Goal: Find contact information: Find contact information

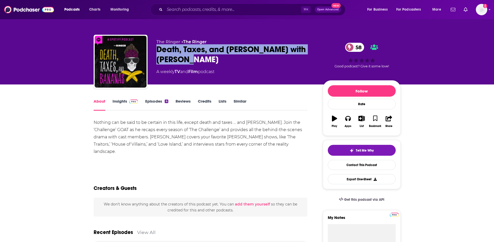
drag, startPoint x: 194, startPoint y: 61, endPoint x: 156, endPoint y: 51, distance: 39.6
click at [156, 51] on div "The Ringer • The Ringer Death, Taxes, and Bananas with [PERSON_NAME] 58 A weekl…" at bounding box center [247, 63] width 307 height 56
copy h1 "Death, Taxes, and [PERSON_NAME] with [PERSON_NAME]"
click at [160, 103] on link "Episodes 4" at bounding box center [156, 105] width 23 height 12
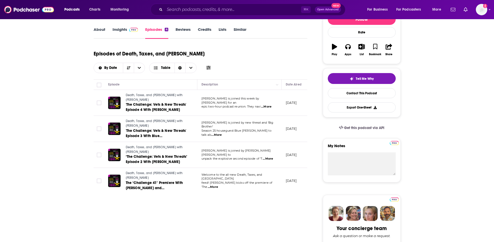
click at [122, 31] on link "Insights" at bounding box center [126, 33] width 26 height 12
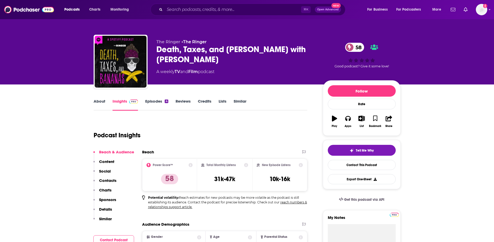
click at [110, 180] on p "Contacts" at bounding box center [107, 180] width 17 height 5
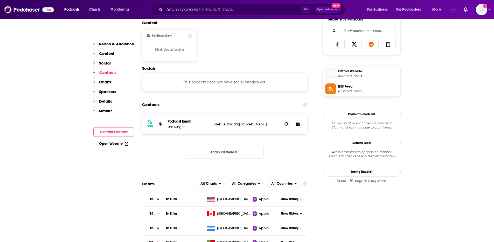
scroll to position [361, 0]
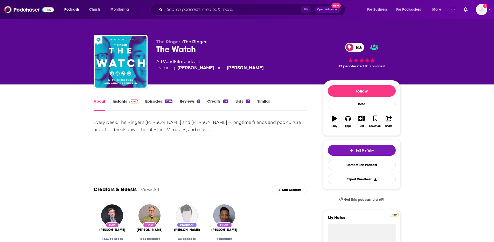
click at [165, 102] on div "1334" at bounding box center [169, 102] width 8 height 4
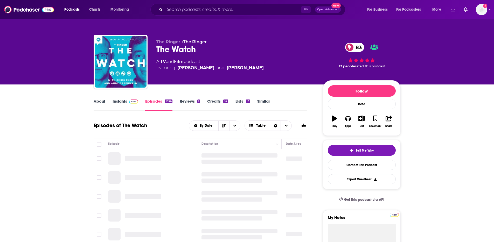
click at [130, 102] on img at bounding box center [133, 102] width 9 height 4
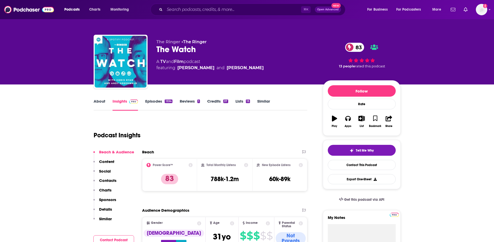
scroll to position [925, 0]
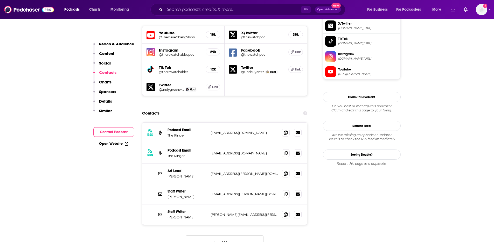
click at [111, 73] on p "Contacts" at bounding box center [107, 72] width 17 height 5
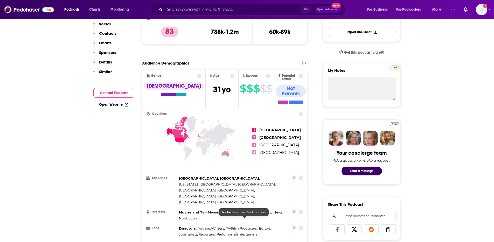
scroll to position [0, 0]
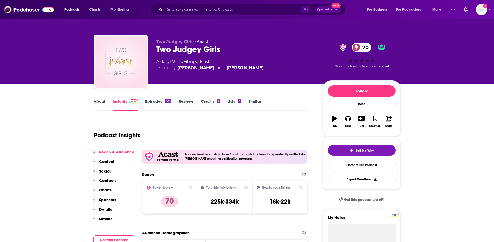
click at [109, 177] on button "Social" at bounding box center [101, 174] width 17 height 10
click at [109, 179] on p "Contacts" at bounding box center [107, 180] width 17 height 5
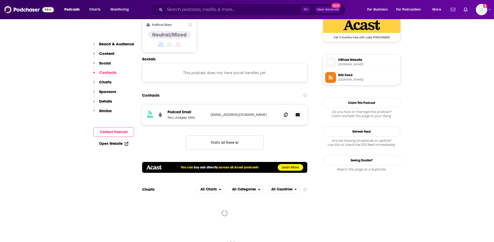
scroll to position [434, 0]
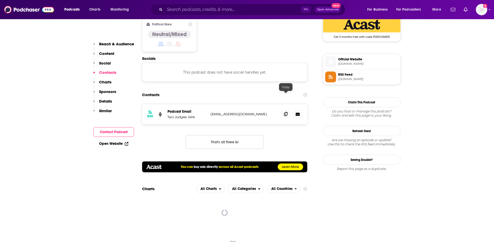
click at [287, 112] on icon at bounding box center [286, 114] width 4 height 4
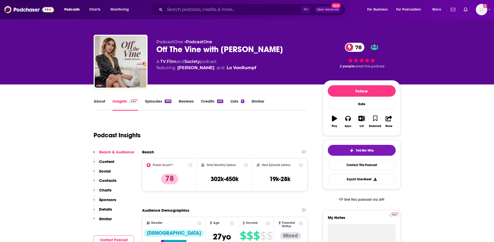
click at [156, 102] on link "Episodes 909" at bounding box center [158, 105] width 26 height 12
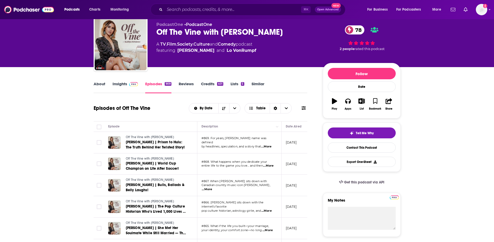
scroll to position [40, 0]
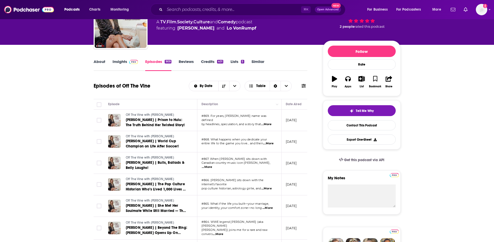
click at [120, 62] on link "Insights" at bounding box center [126, 65] width 26 height 12
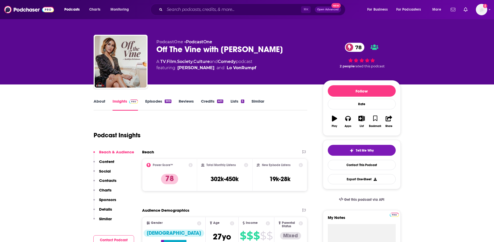
scroll to position [911, 0]
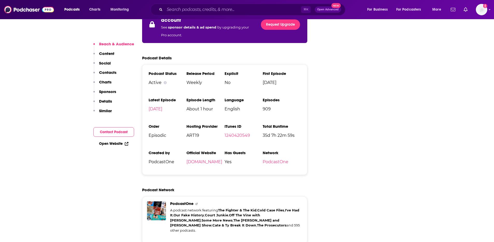
click at [105, 73] on p "Contacts" at bounding box center [107, 72] width 17 height 5
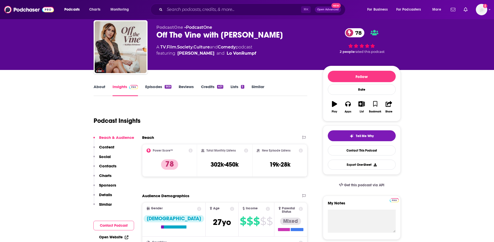
scroll to position [0, 0]
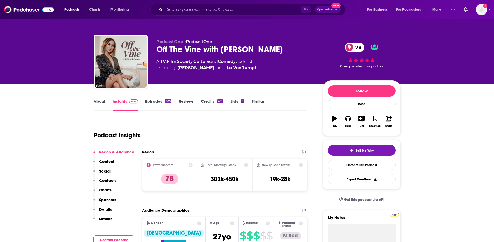
drag, startPoint x: 157, startPoint y: 49, endPoint x: 279, endPoint y: 51, distance: 122.2
click at [280, 51] on div "Off The Vine with Kaitlyn Bristowe 78" at bounding box center [235, 49] width 158 height 10
copy h2 "Off The Vine with Kaitlyn Bristowe"
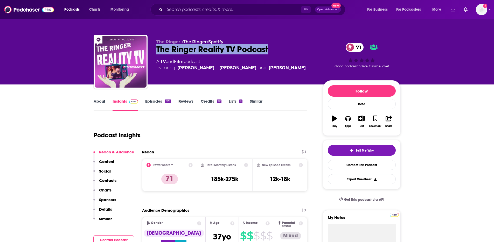
drag, startPoint x: 279, startPoint y: 50, endPoint x: 157, endPoint y: 47, distance: 122.8
click at [157, 47] on div "The Ringer Reality TV Podcast 71" at bounding box center [235, 49] width 158 height 10
copy h2 "The Ringer Reality TV Podcast"
click at [112, 184] on button "Contacts" at bounding box center [104, 183] width 23 height 10
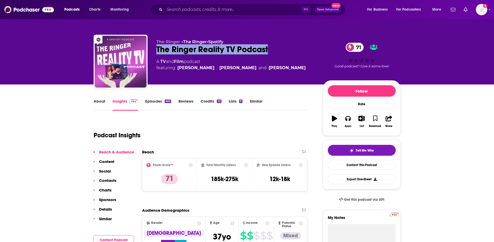
drag, startPoint x: 264, startPoint y: 51, endPoint x: 156, endPoint y: 50, distance: 108.2
click at [156, 50] on div "The Ringer Reality TV Podcast 71" at bounding box center [235, 49] width 158 height 10
copy h2 "The Ringer Reality TV Podcast"
